Goal: Task Accomplishment & Management: Manage account settings

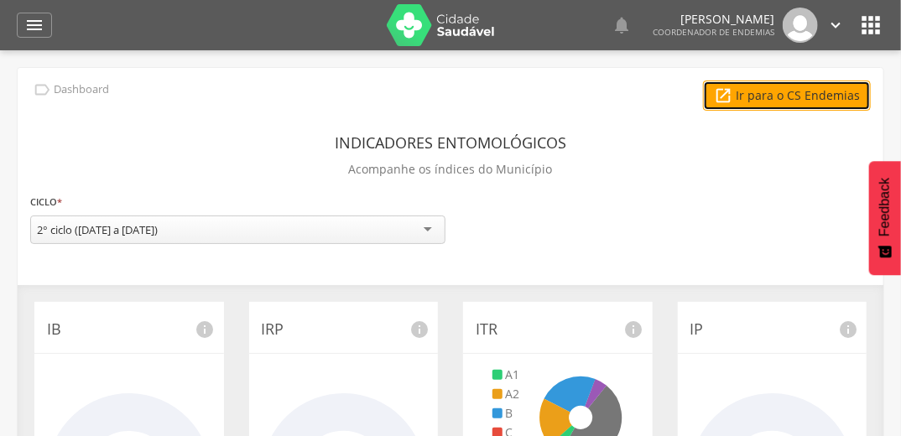
click at [795, 94] on link " Ir para o CS Endemias" at bounding box center [787, 96] width 168 height 30
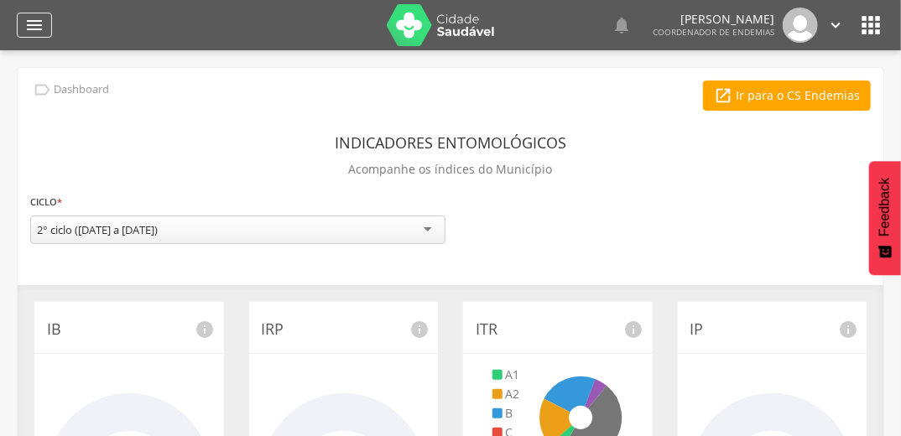
click at [33, 27] on icon "" at bounding box center [34, 25] width 20 height 20
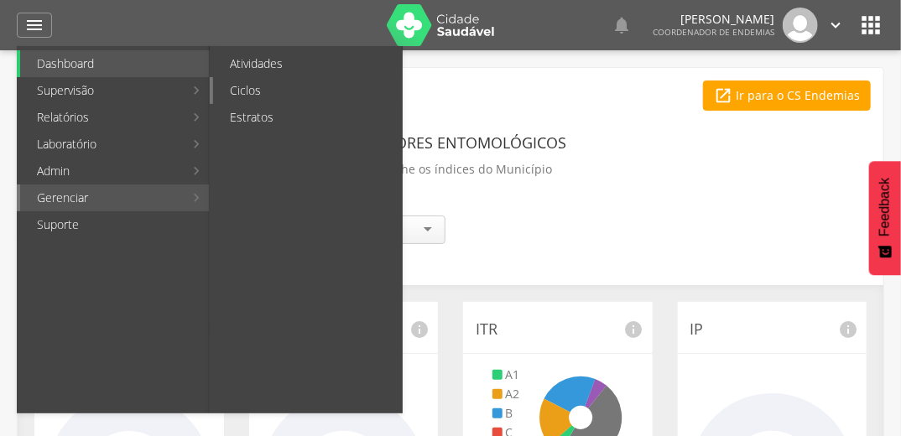
click at [320, 86] on link "Ciclos" at bounding box center [307, 90] width 189 height 27
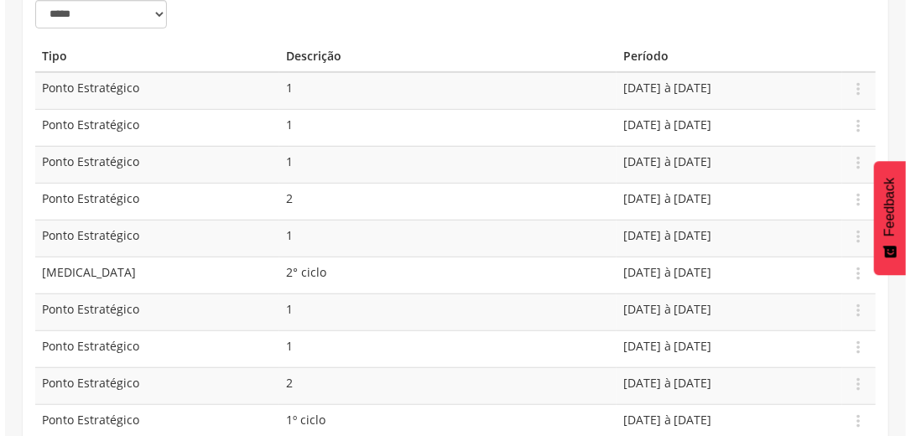
scroll to position [268, 0]
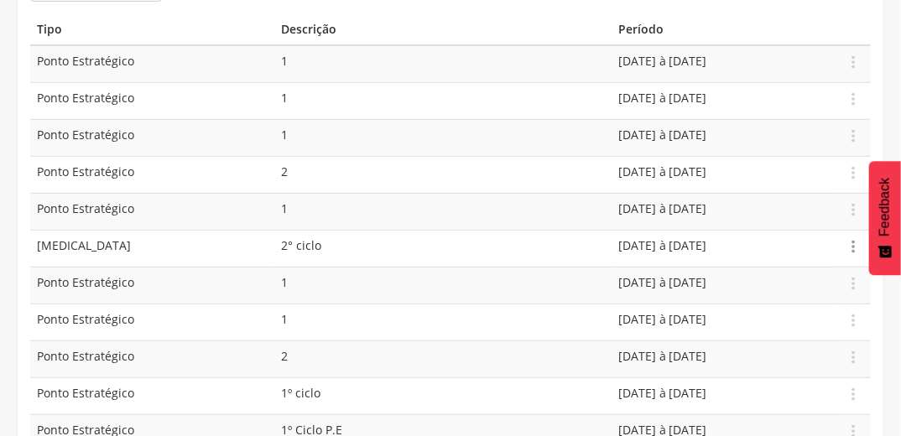
click at [851, 245] on icon "" at bounding box center [853, 246] width 18 height 18
click at [809, 190] on link "Editar" at bounding box center [795, 198] width 133 height 21
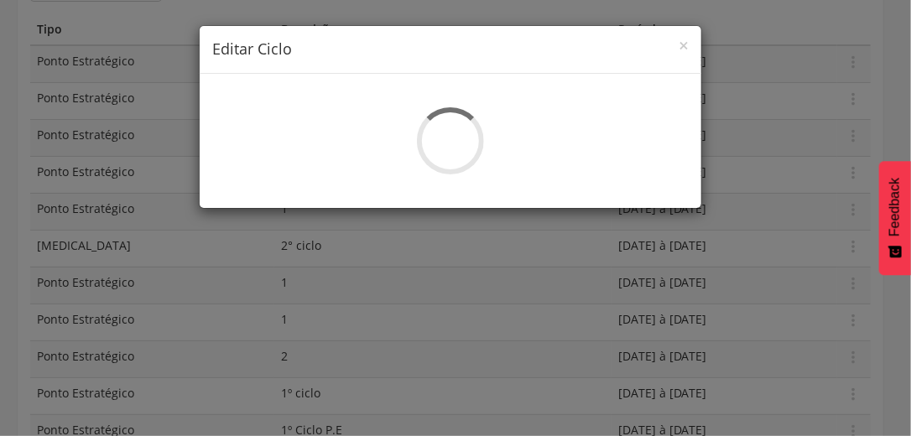
select select "*"
type input "********"
type input "**********"
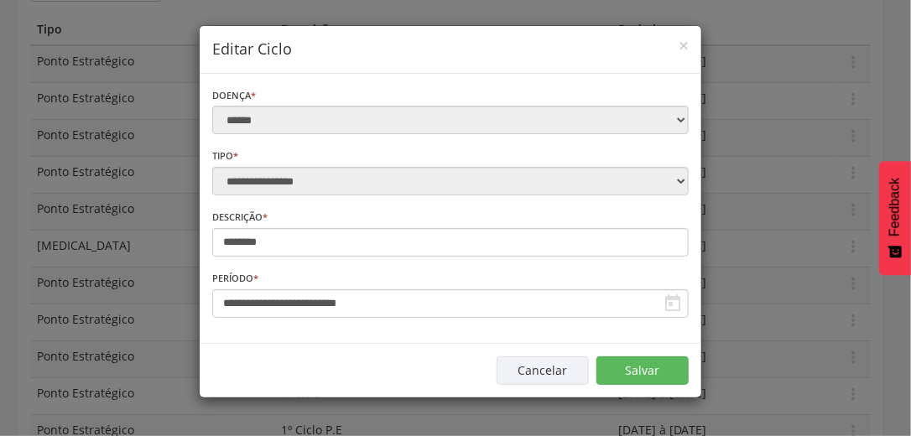
click at [678, 302] on icon "" at bounding box center [673, 304] width 20 height 20
click at [672, 304] on icon "" at bounding box center [673, 304] width 20 height 20
click at [673, 302] on icon "" at bounding box center [673, 304] width 20 height 20
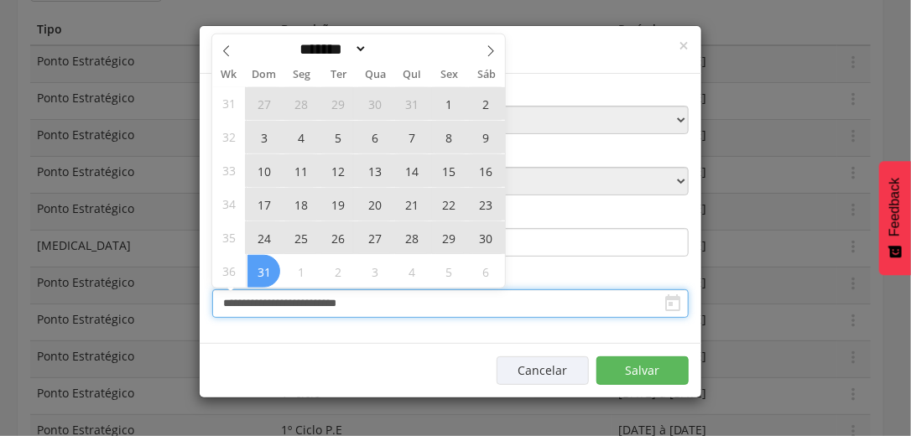
click at [466, 303] on input "**********" at bounding box center [450, 303] width 476 height 29
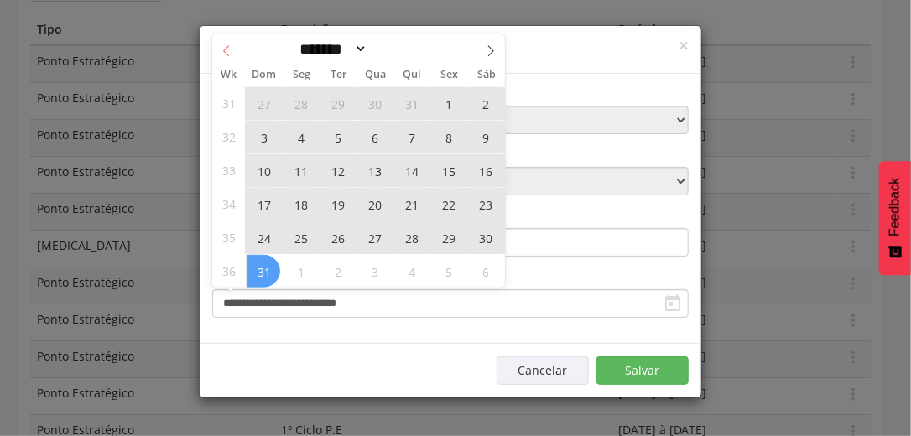
click at [223, 49] on icon at bounding box center [227, 51] width 12 height 12
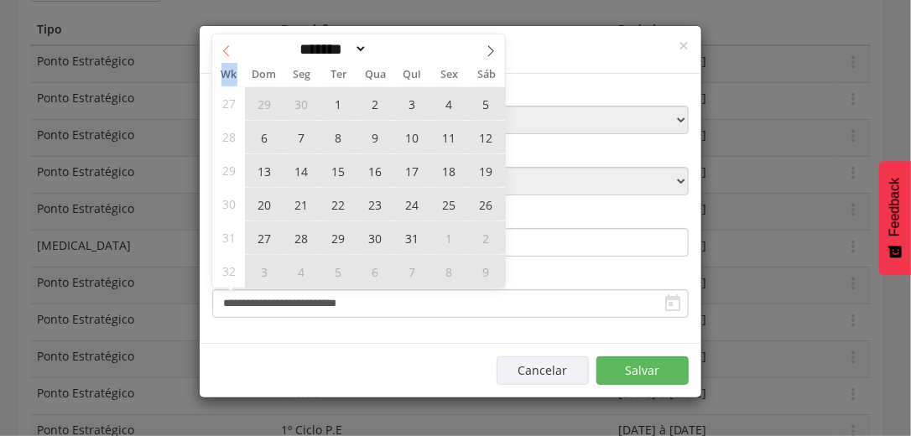
click at [223, 49] on icon at bounding box center [227, 51] width 12 height 12
click at [224, 52] on icon at bounding box center [227, 51] width 12 height 12
click at [224, 47] on icon at bounding box center [227, 51] width 12 height 12
select select "*"
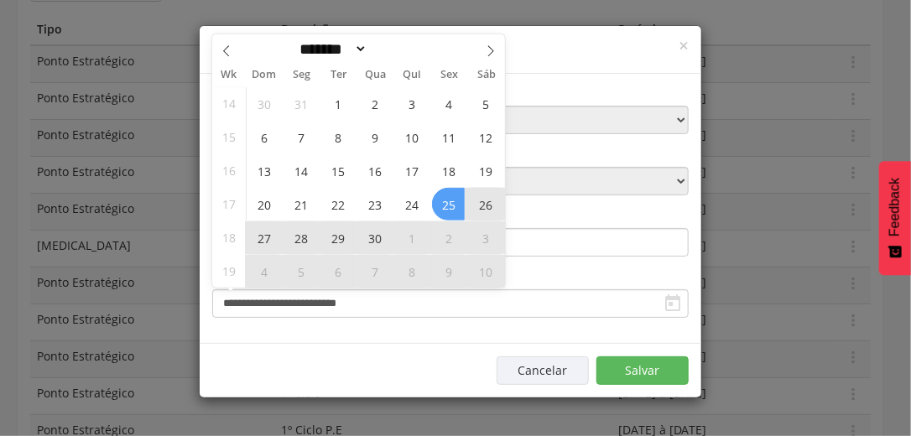
click at [450, 205] on span "25" at bounding box center [448, 204] width 33 height 33
type input "**********"
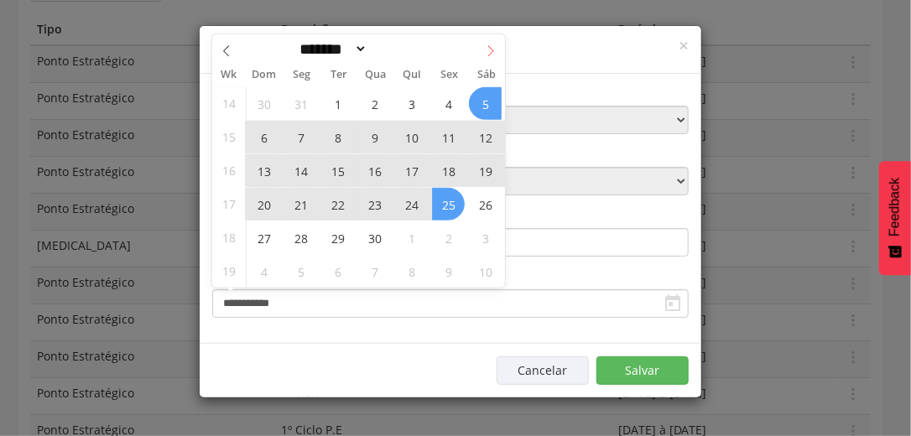
click at [491, 52] on icon at bounding box center [491, 51] width 12 height 12
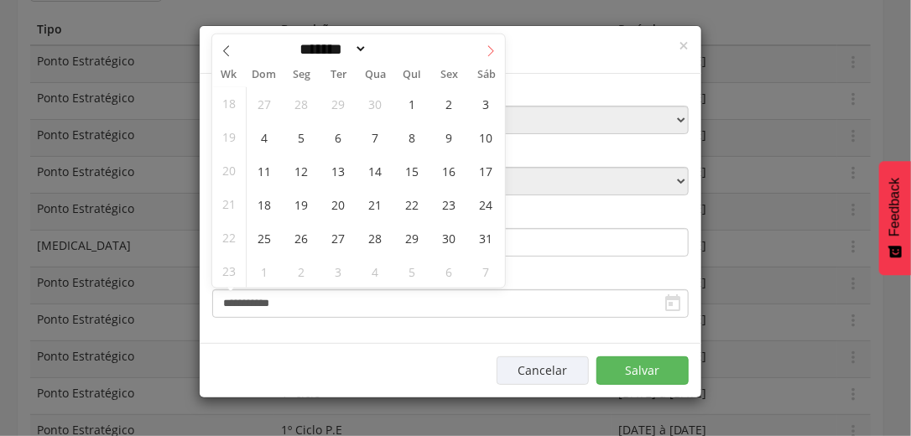
click at [491, 52] on icon at bounding box center [491, 51] width 12 height 12
select select "*"
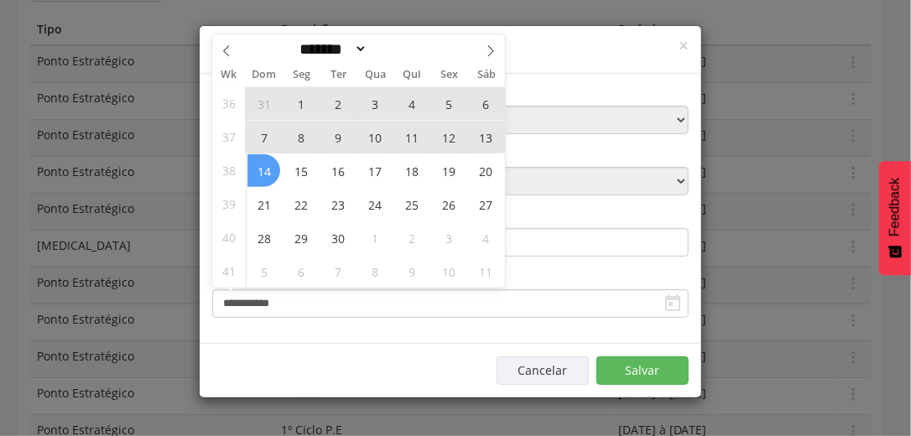
click at [268, 174] on span "14" at bounding box center [263, 170] width 33 height 33
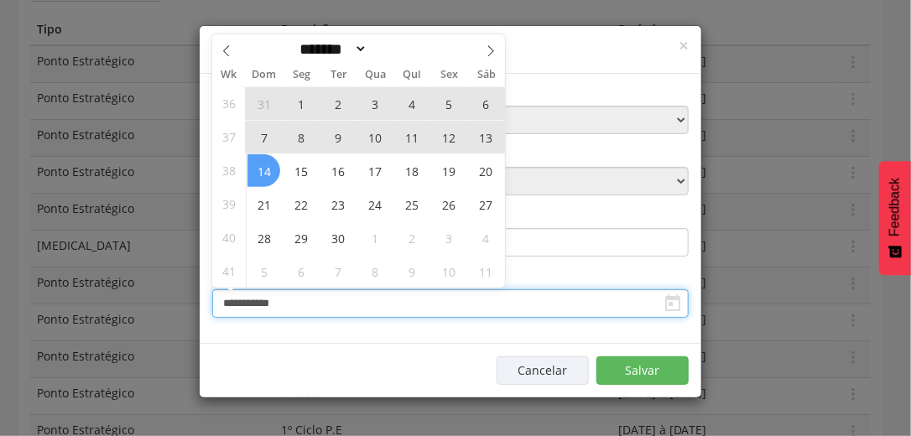
type input "**********"
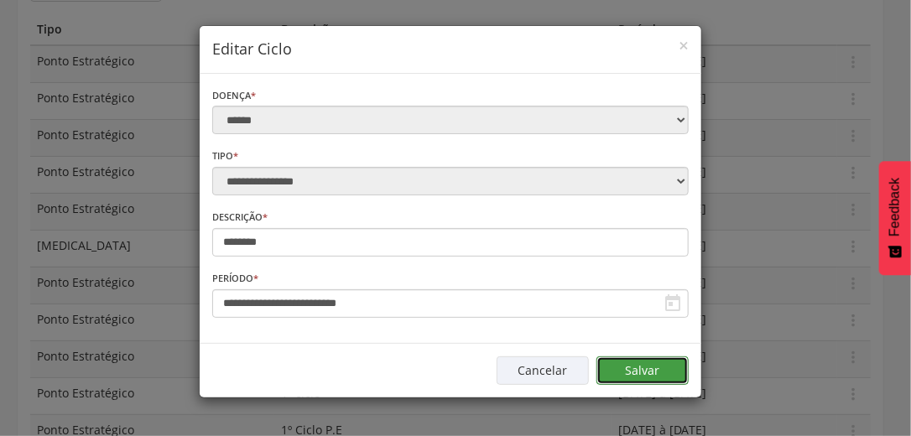
click at [648, 373] on button "Salvar" at bounding box center [642, 371] width 92 height 29
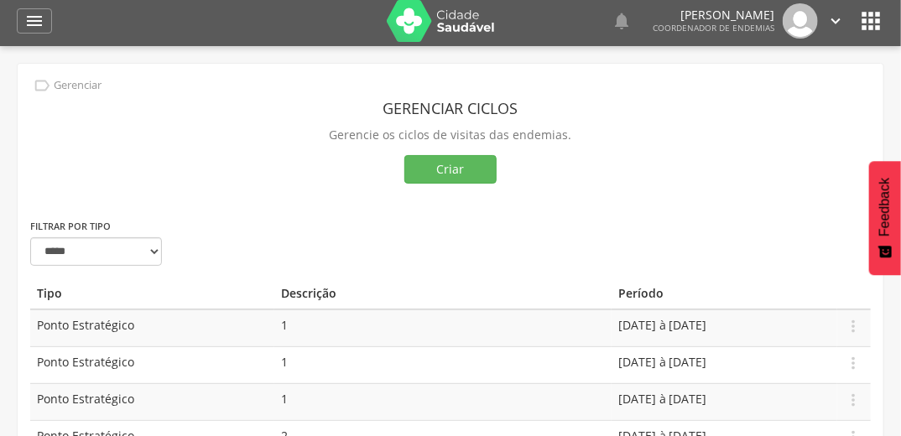
scroll to position [0, 0]
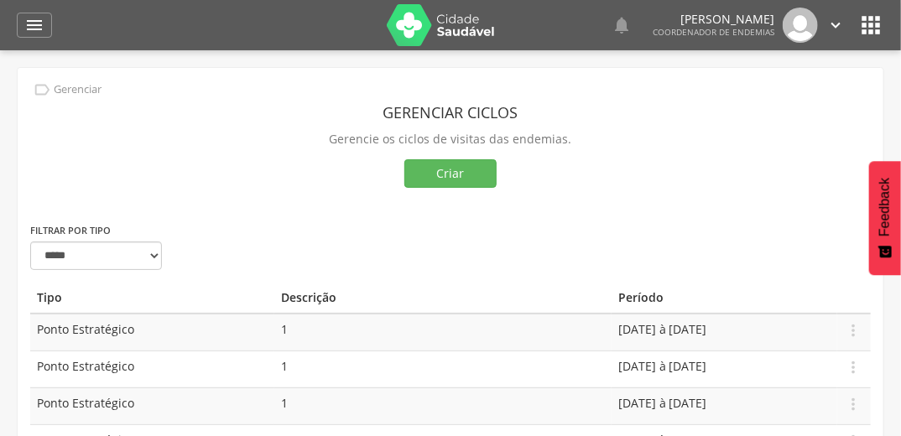
click at [865, 23] on icon "" at bounding box center [870, 25] width 27 height 27
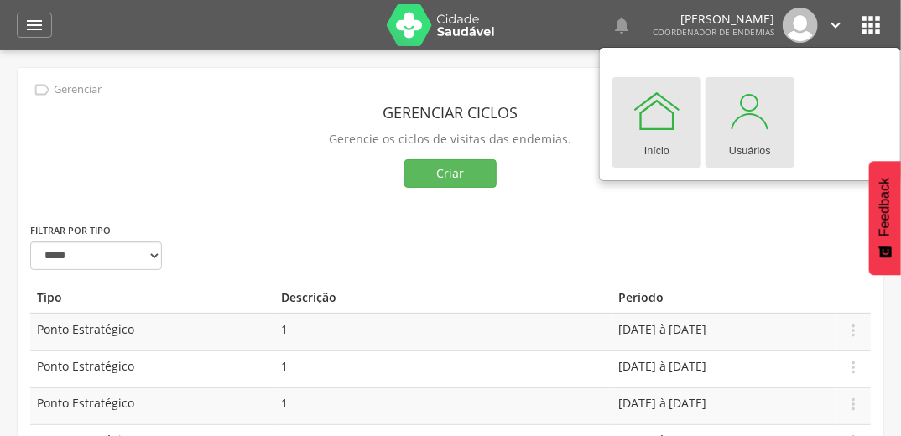
click at [743, 151] on div "Usuários" at bounding box center [750, 147] width 42 height 23
